Goal: Task Accomplishment & Management: Manage account settings

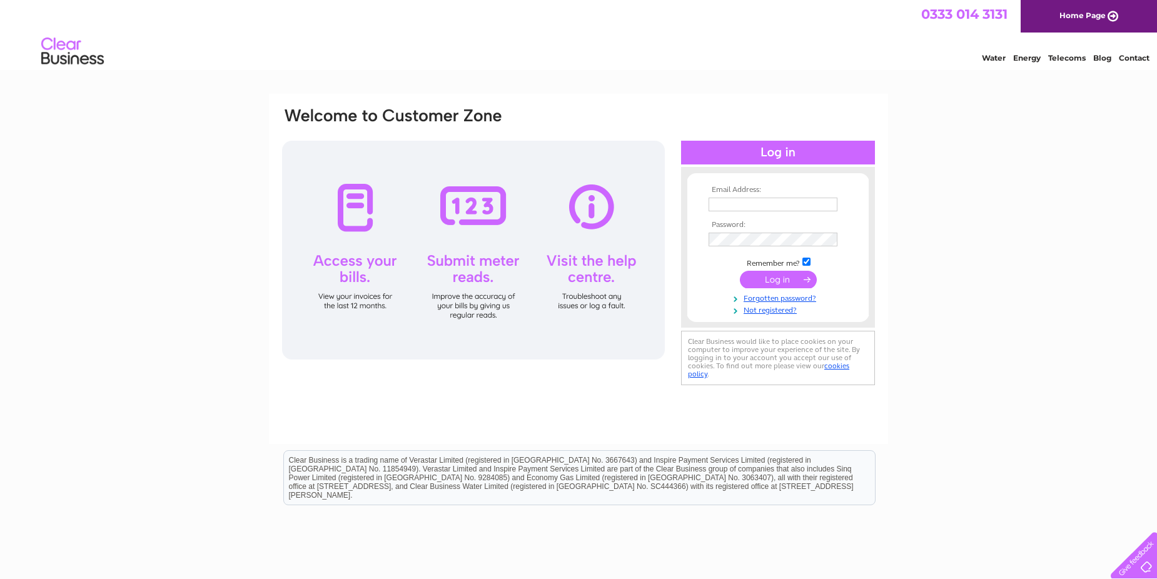
type input "accounts@fastfixx.co.uk"
click at [776, 279] on input "submit" at bounding box center [778, 280] width 77 height 18
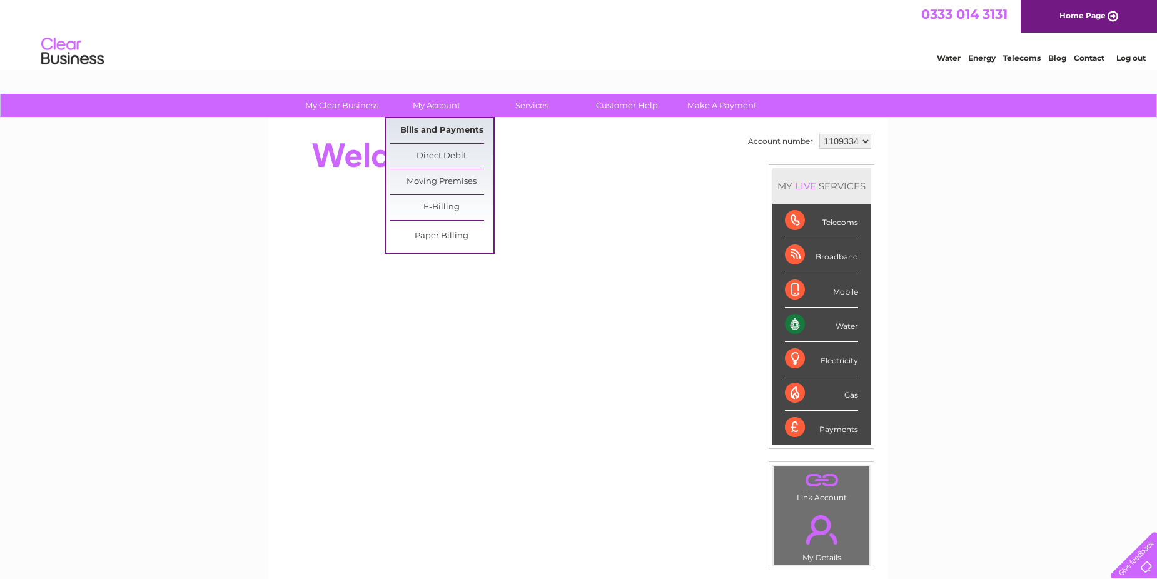
click at [436, 129] on link "Bills and Payments" at bounding box center [441, 130] width 103 height 25
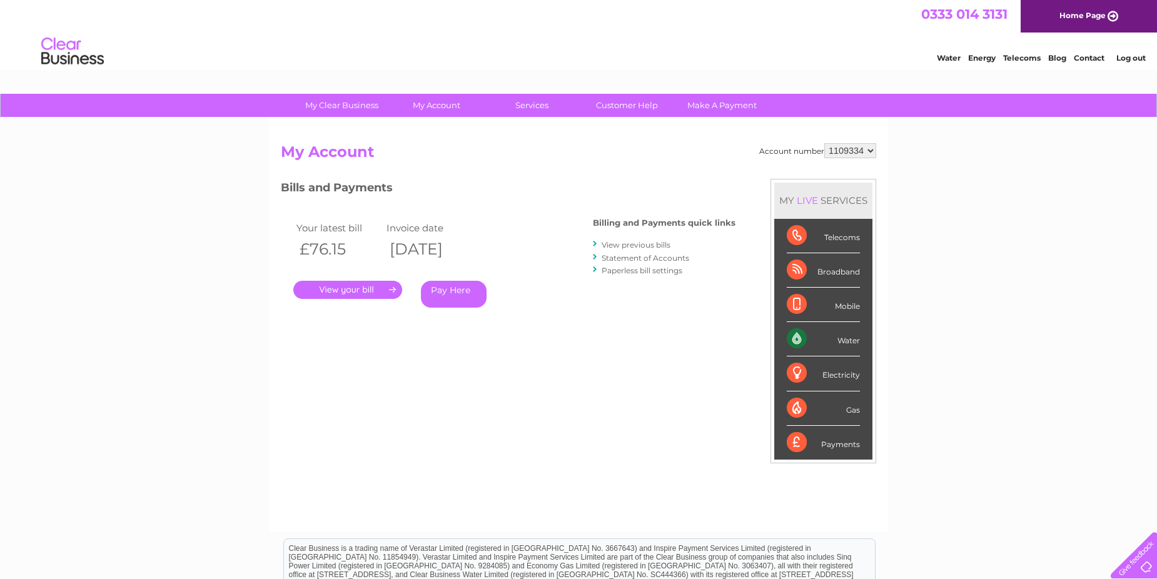
click at [376, 285] on link "." at bounding box center [347, 290] width 109 height 18
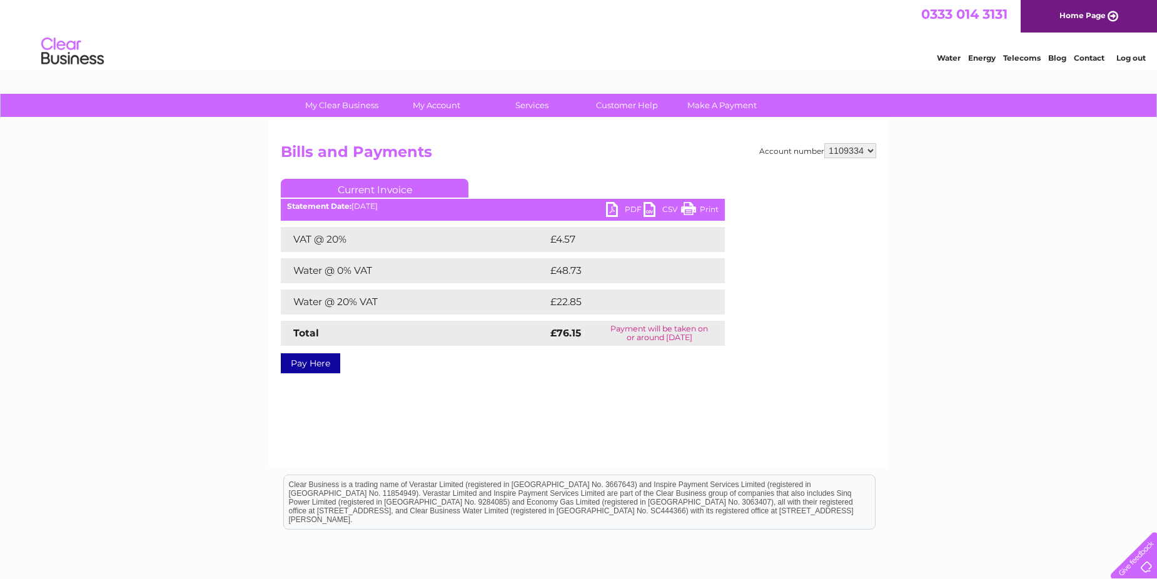
click at [614, 206] on link "PDF" at bounding box center [625, 211] width 38 height 18
click at [1132, 58] on link "Log out" at bounding box center [1130, 57] width 29 height 9
